Goal: Use online tool/utility: Use online tool/utility

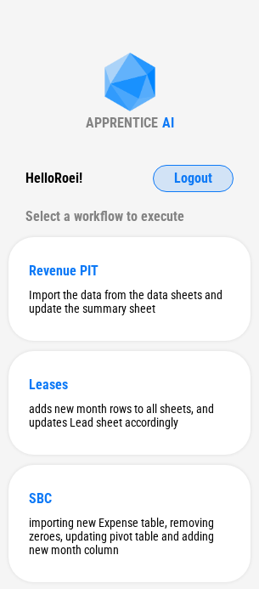
click at [192, 189] on button "Logout" at bounding box center [193, 178] width 81 height 27
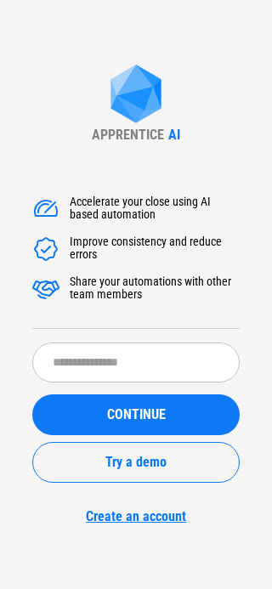
click at [150, 389] on form "​ CONTINUE Try a demo Create an account" at bounding box center [135, 433] width 207 height 182
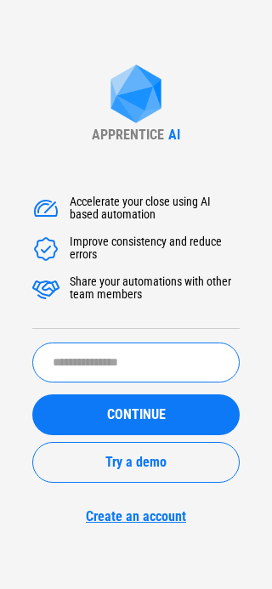
click at [145, 377] on input "text" at bounding box center [135, 362] width 207 height 40
click at [81, 354] on input "text" at bounding box center [135, 362] width 207 height 40
type input "**********"
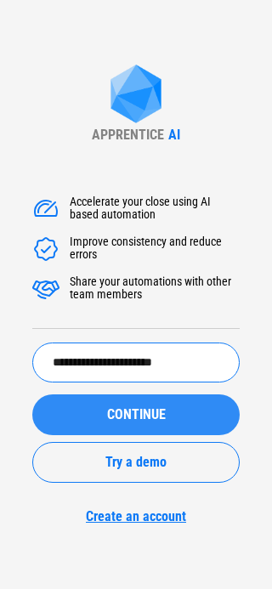
click at [90, 401] on button "CONTINUE" at bounding box center [135, 414] width 207 height 41
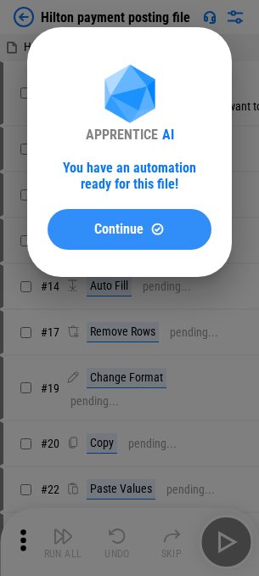
click at [113, 234] on span "Continue" at bounding box center [118, 230] width 49 height 14
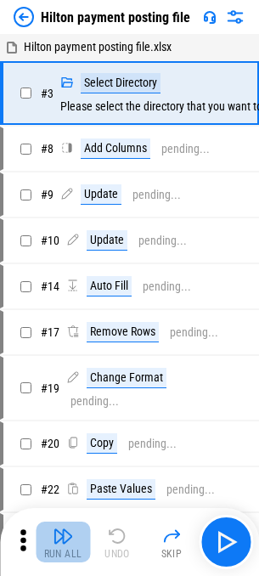
click at [48, 533] on button "Run All" at bounding box center [63, 542] width 54 height 41
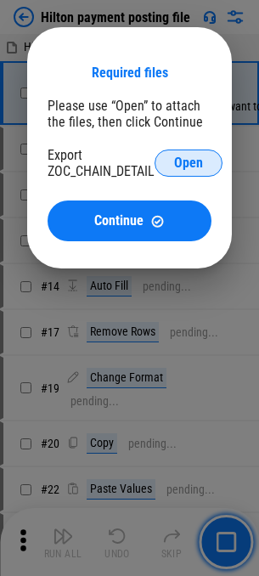
click at [212, 163] on button "Open" at bounding box center [189, 162] width 68 height 27
